Goal: Task Accomplishment & Management: Manage account settings

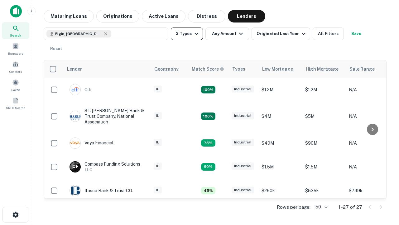
click at [187, 34] on button "3 Types" at bounding box center [187, 33] width 32 height 12
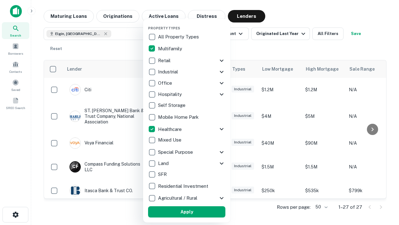
click at [187, 212] on button "Apply" at bounding box center [186, 211] width 77 height 11
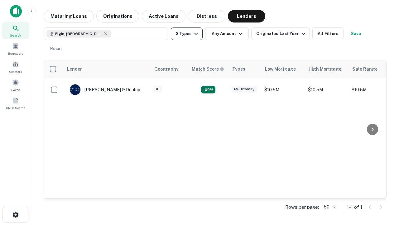
click at [187, 34] on button "2 Types" at bounding box center [187, 33] width 32 height 12
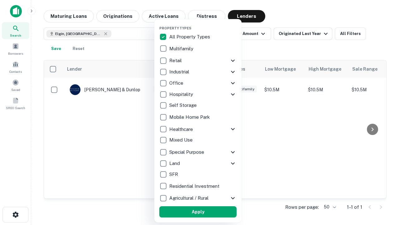
click at [198, 212] on button "Apply" at bounding box center [197, 211] width 77 height 11
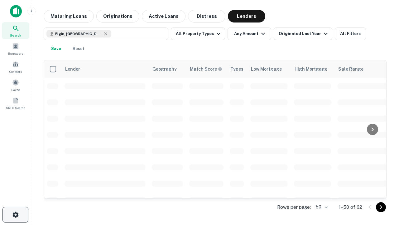
click at [15, 214] on icon "button" at bounding box center [15, 214] width 7 height 7
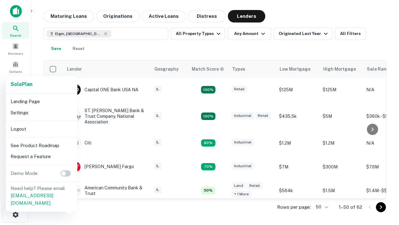
click at [41, 129] on li "Logout" at bounding box center [41, 128] width 67 height 11
